Goal: Task Accomplishment & Management: Manage account settings

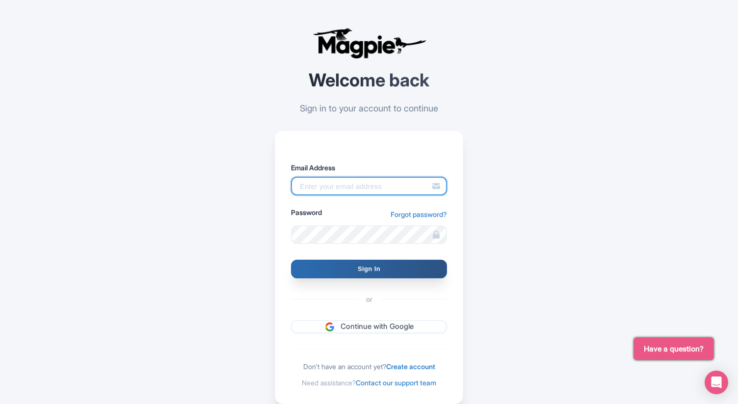
type input "[EMAIL_ADDRESS][DOMAIN_NAME]"
click at [378, 272] on input "Sign In" at bounding box center [369, 269] width 156 height 19
type input "Signing in..."
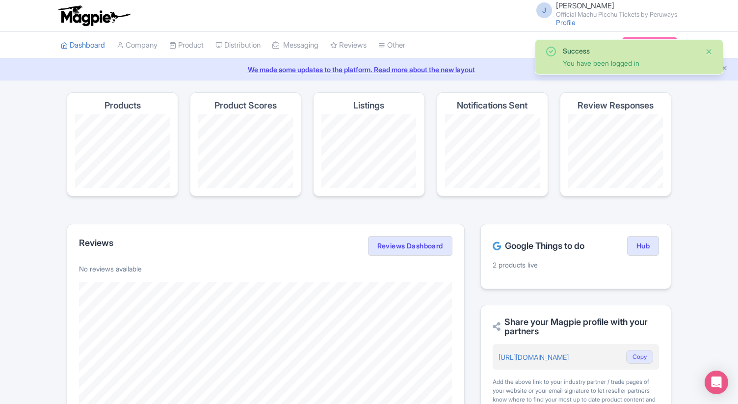
click at [709, 51] on button "Close" at bounding box center [709, 52] width 8 height 12
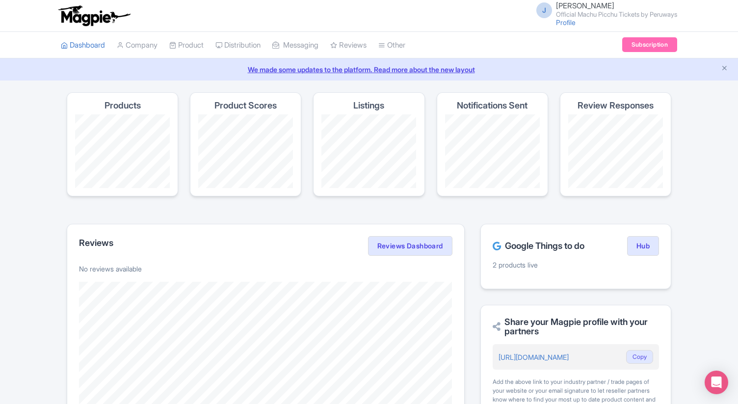
click at [130, 106] on h4 "Products" at bounding box center [122, 106] width 36 height 10
click at [254, 102] on link "Product Listings" at bounding box center [262, 99] width 93 height 15
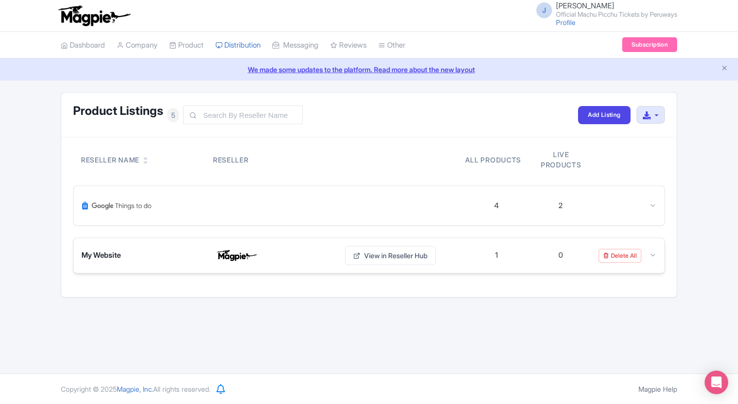
click at [653, 257] on icon at bounding box center [652, 254] width 7 height 7
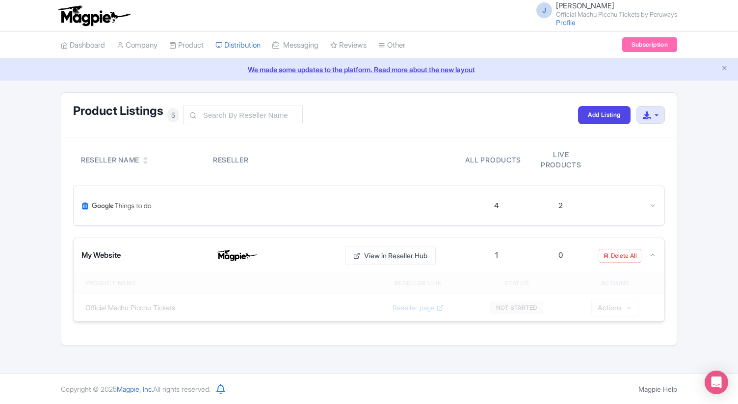
click at [653, 257] on icon at bounding box center [652, 254] width 7 height 7
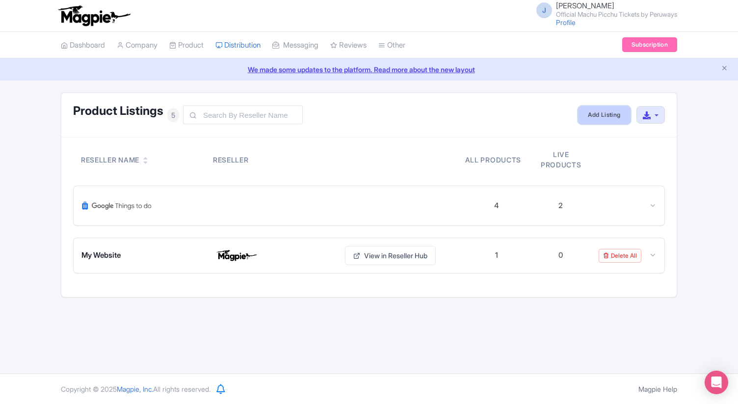
click at [608, 118] on link "Add Listing" at bounding box center [604, 115] width 52 height 18
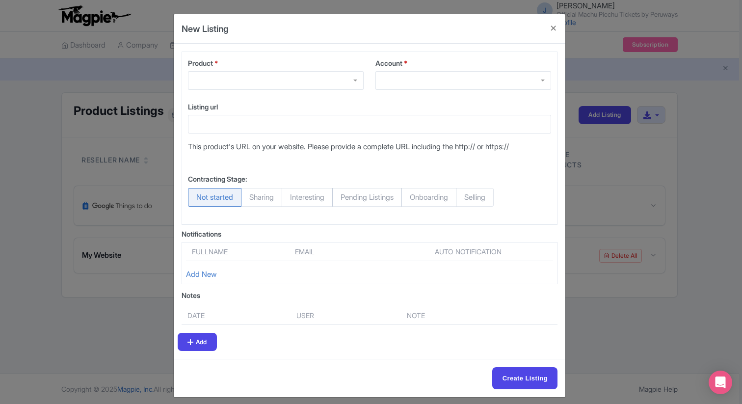
click at [441, 77] on div at bounding box center [463, 80] width 176 height 19
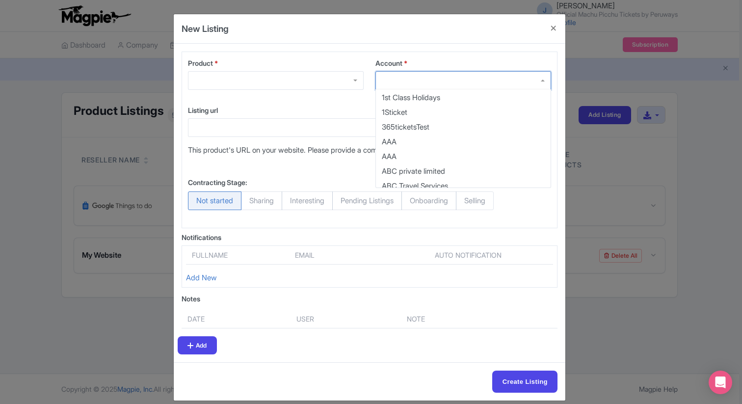
scroll to position [45, 0]
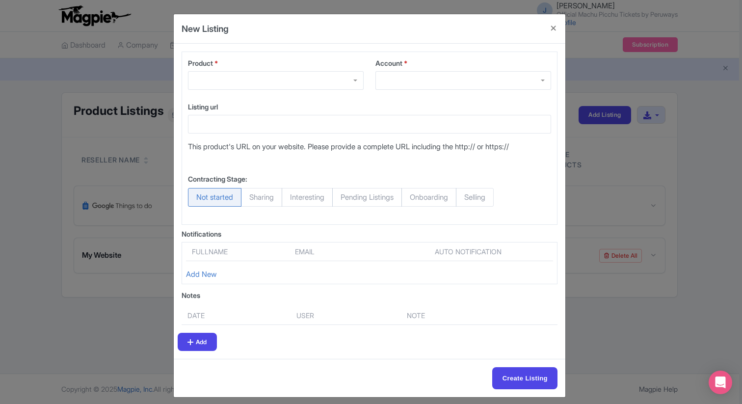
click at [399, 38] on div "New Listing" at bounding box center [370, 28] width 392 height 29
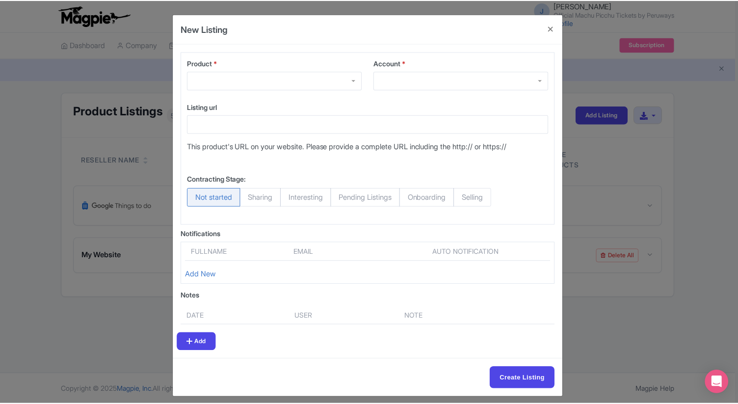
scroll to position [7, 0]
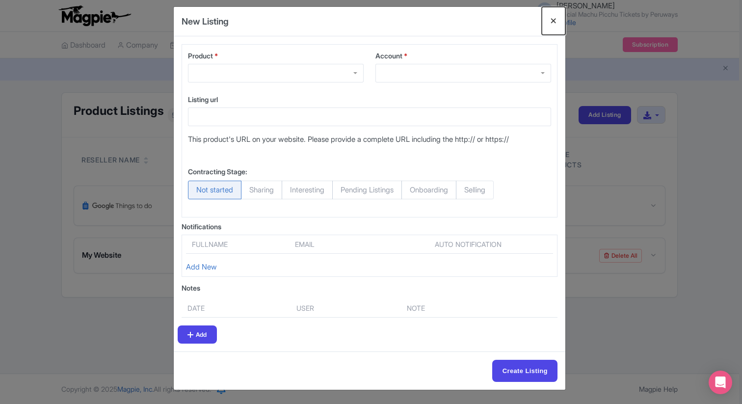
click at [551, 21] on button "Close" at bounding box center [554, 21] width 24 height 28
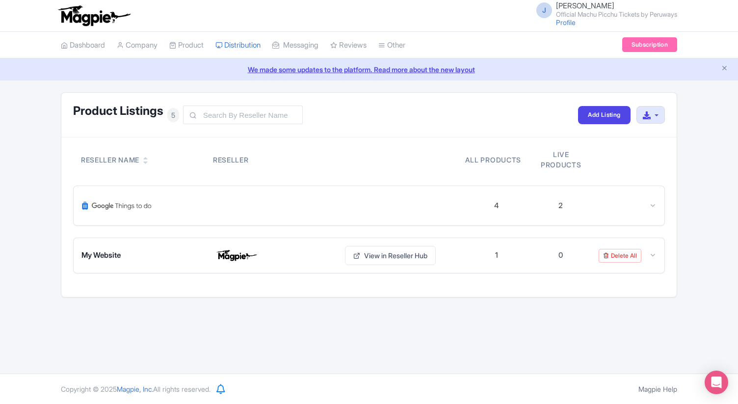
click at [174, 117] on span "5" at bounding box center [173, 115] width 12 height 14
